Goal: Use online tool/utility: Utilize a website feature to perform a specific function

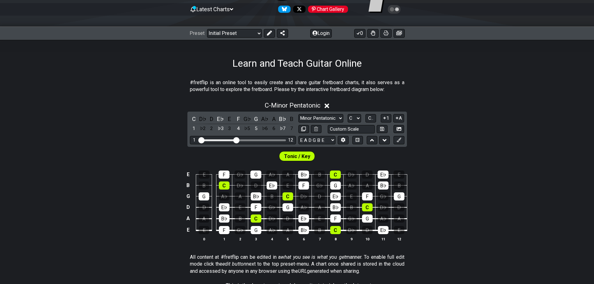
scroll to position [62, 0]
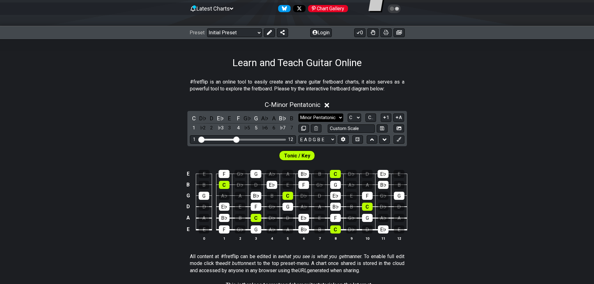
click at [340, 117] on select "Minor Pentatonic Click to edit Minor Pentatonic Major Pentatonic Minor Blues Ma…" at bounding box center [321, 118] width 45 height 8
select select "Major / [PERSON_NAME]"
click at [299, 114] on select "Minor Pentatonic Click to edit Minor Pentatonic Major Pentatonic Minor Blues Ma…" at bounding box center [321, 118] width 45 height 8
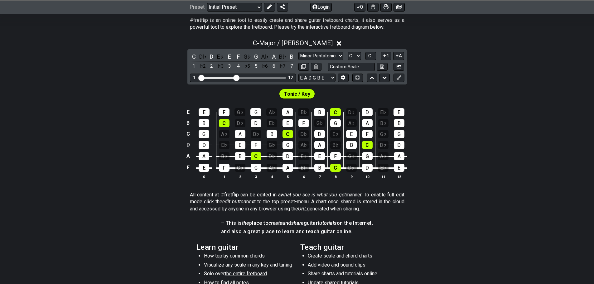
scroll to position [125, 0]
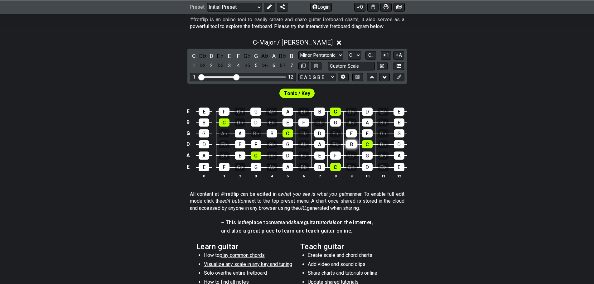
click at [353, 146] on div "B" at bounding box center [351, 144] width 11 height 8
click at [350, 144] on div "B" at bounding box center [351, 144] width 11 height 8
drag, startPoint x: 349, startPoint y: 148, endPoint x: 458, endPoint y: 165, distance: 111.0
click at [458, 165] on div "E E F G♭ G A♭ A B♭ B C D♭ D E♭ E B B C D♭ D E♭ E F G♭ G A♭ A B♭ B G G A♭ A B♭ B…" at bounding box center [297, 144] width 594 height 88
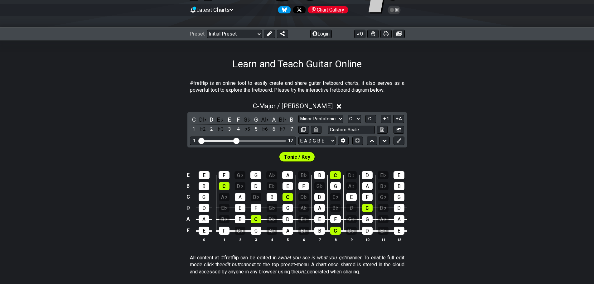
scroll to position [62, 0]
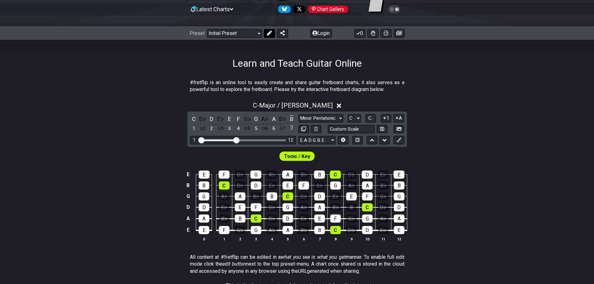
click at [265, 31] on button at bounding box center [269, 33] width 11 height 9
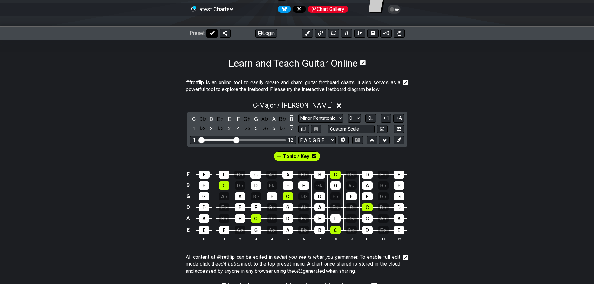
click at [213, 33] on icon at bounding box center [212, 33] width 5 height 4
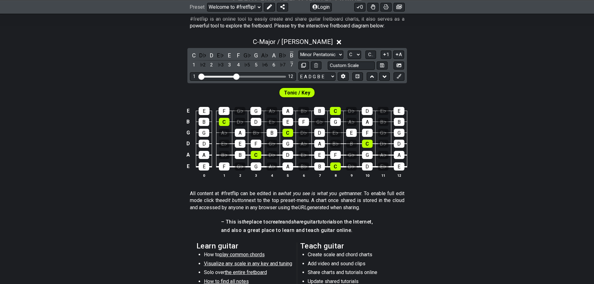
scroll to position [125, 0]
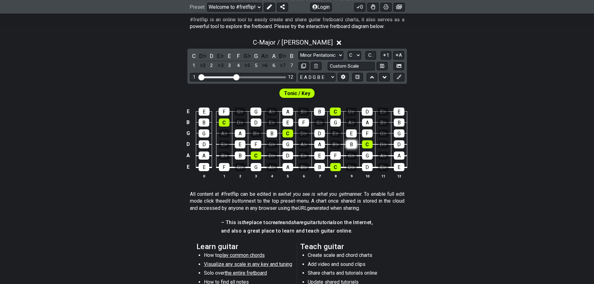
click at [353, 145] on div "B" at bounding box center [351, 144] width 11 height 8
click at [399, 79] on icon at bounding box center [399, 77] width 5 height 5
click at [400, 74] on button at bounding box center [399, 77] width 11 height 8
click at [399, 79] on icon at bounding box center [399, 77] width 5 height 5
click at [351, 144] on div "B" at bounding box center [351, 144] width 11 height 8
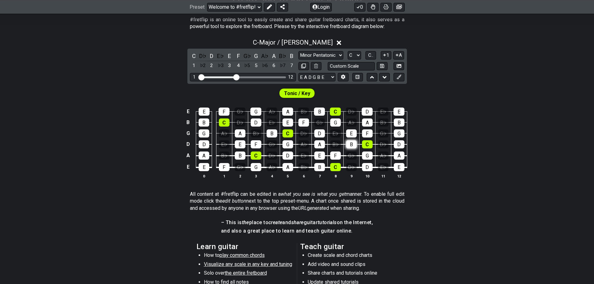
click at [352, 142] on div "B" at bounding box center [351, 144] width 11 height 8
click at [399, 77] on icon at bounding box center [399, 77] width 5 height 5
drag, startPoint x: 400, startPoint y: 75, endPoint x: 446, endPoint y: 56, distance: 50.4
click at [446, 56] on div "C - Major / Ionian C D♭ D E♭ E F G♭ G A♭ A B♭ B 1 ♭2 2 ♭3 3 4 ♭5 5 ♭6 6 ♭7 7 Mi…" at bounding box center [297, 111] width 594 height 152
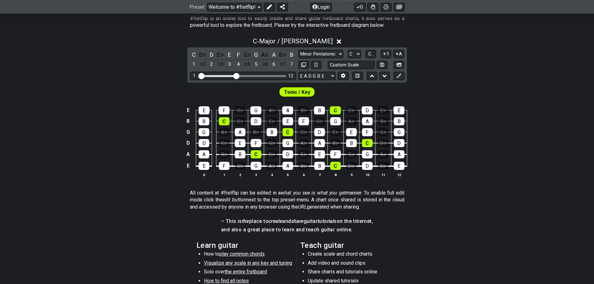
scroll to position [125, 0]
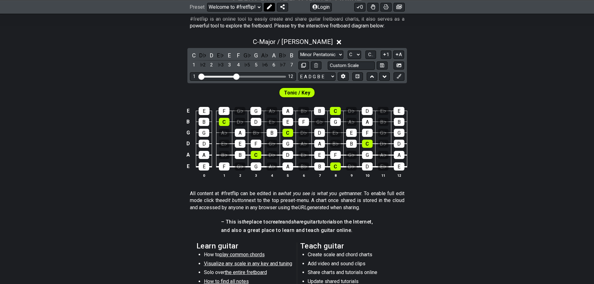
click at [269, 8] on icon at bounding box center [269, 6] width 5 height 5
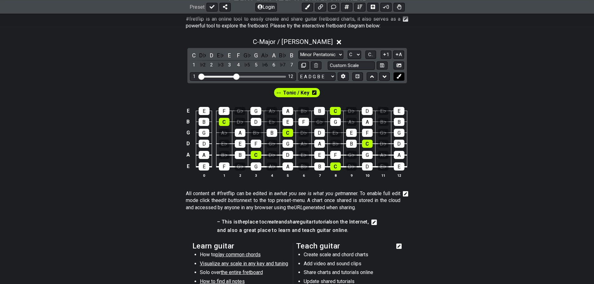
click at [398, 74] on icon at bounding box center [399, 76] width 5 height 5
click at [349, 140] on div "B" at bounding box center [351, 144] width 11 height 8
drag, startPoint x: 349, startPoint y: 143, endPoint x: 441, endPoint y: 157, distance: 93.5
click at [441, 157] on div "E E F G♭ G A♭ A B♭ B C D♭ D E♭ E B B C D♭ D E♭ E F G♭ G A♭ A B♭ B G G A♭ A B♭ B…" at bounding box center [297, 143] width 594 height 88
drag, startPoint x: 401, startPoint y: 76, endPoint x: 447, endPoint y: 46, distance: 55.4
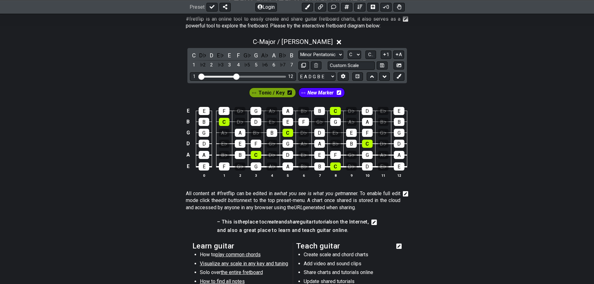
click at [447, 46] on div "C - Major / Ionian" at bounding box center [297, 40] width 594 height 12
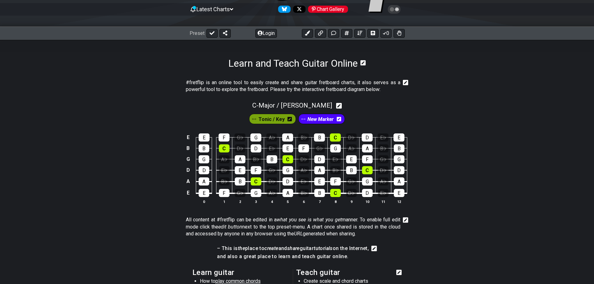
scroll to position [62, 0]
